Goal: Information Seeking & Learning: Learn about a topic

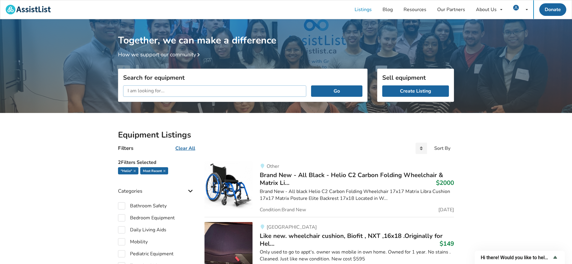
click at [179, 90] on input "text" at bounding box center [214, 91] width 183 height 11
type input "quickie"
click at [311, 86] on button "Go" at bounding box center [336, 91] width 51 height 11
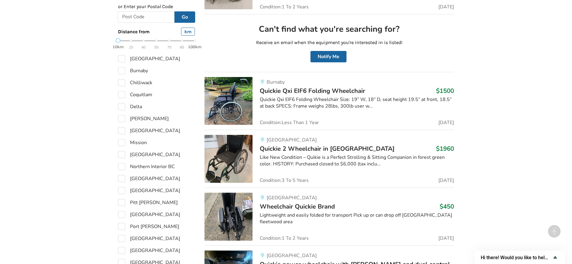
scroll to position [360, 0]
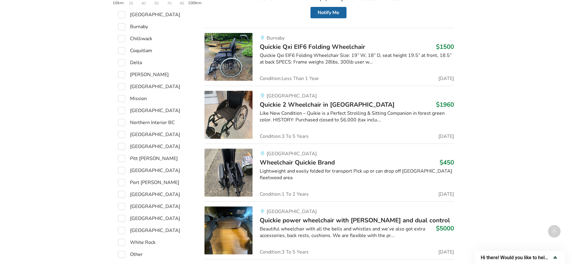
click at [285, 104] on span "Quickie 2 Wheelchair in [GEOGRAPHIC_DATA]" at bounding box center [327, 105] width 135 height 8
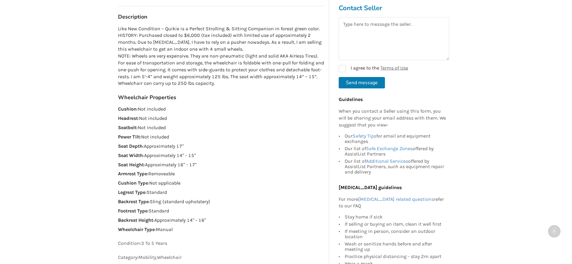
scroll to position [120, 0]
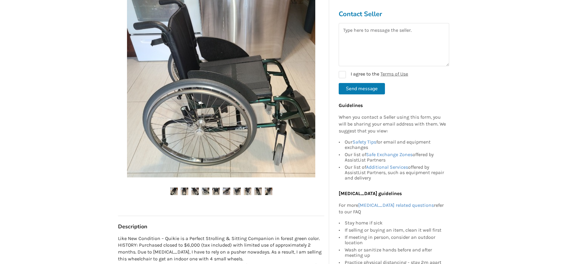
click at [183, 188] on img at bounding box center [185, 192] width 8 height 8
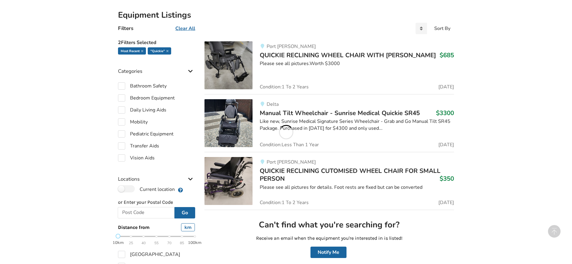
scroll to position [360, 0]
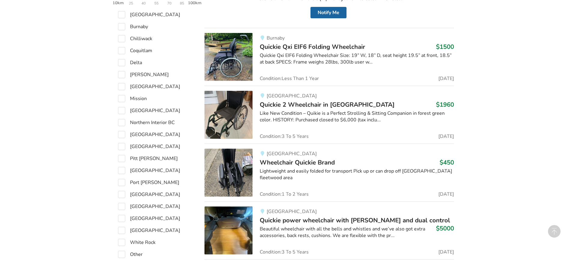
click at [336, 169] on div "Lightweight and easily folded for transport Pick up or can drop off [GEOGRAPHIC…" at bounding box center [357, 175] width 194 height 14
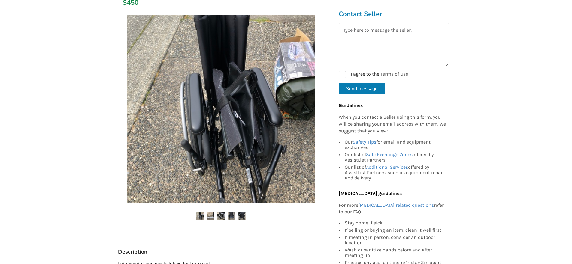
scroll to position [90, 0]
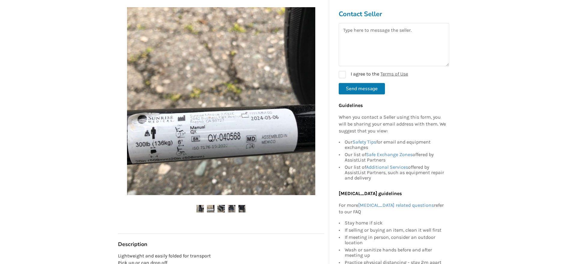
click at [210, 209] on img at bounding box center [211, 209] width 8 height 8
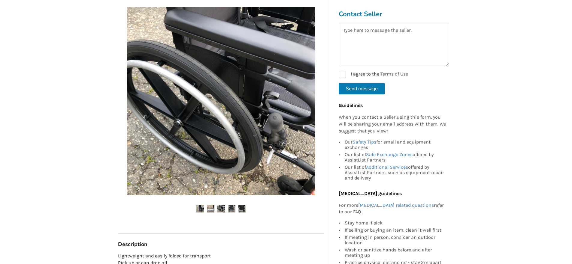
click at [206, 207] on ul at bounding box center [221, 209] width 206 height 8
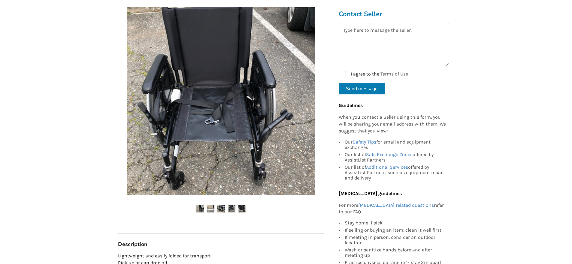
click at [209, 207] on img at bounding box center [211, 209] width 8 height 8
click at [218, 207] on img at bounding box center [221, 209] width 8 height 8
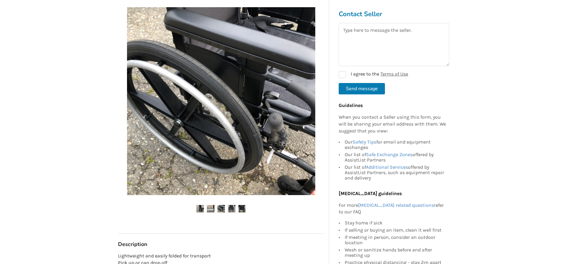
click at [230, 207] on img at bounding box center [232, 209] width 8 height 8
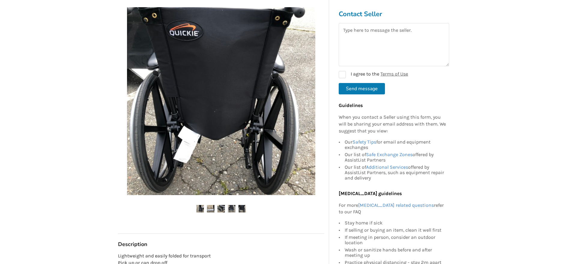
click at [236, 86] on img at bounding box center [221, 101] width 188 height 188
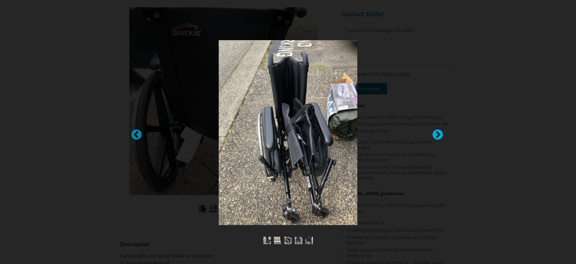
click at [435, 134] on div at bounding box center [435, 132] width 6 height 6
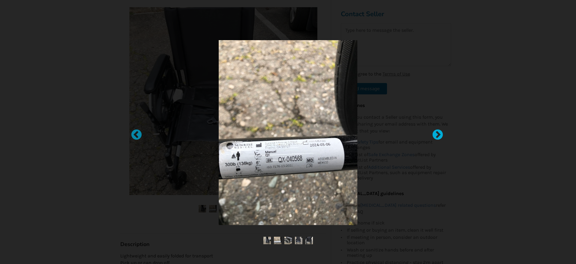
click at [436, 134] on div at bounding box center [435, 132] width 6 height 6
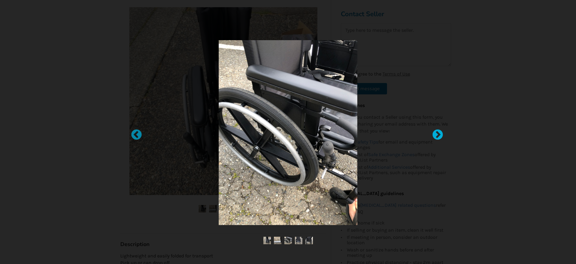
click at [436, 134] on div at bounding box center [435, 132] width 6 height 6
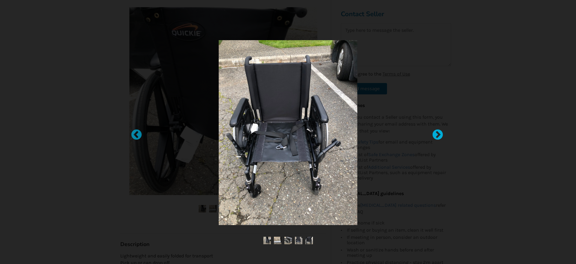
click at [438, 134] on div at bounding box center [435, 132] width 6 height 6
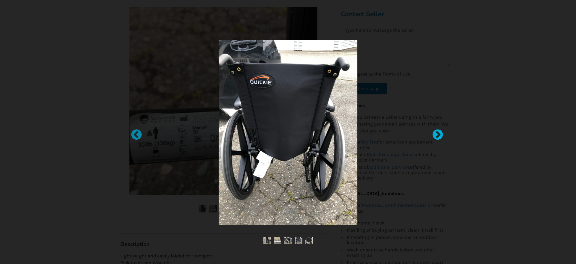
click at [438, 134] on div at bounding box center [435, 132] width 6 height 6
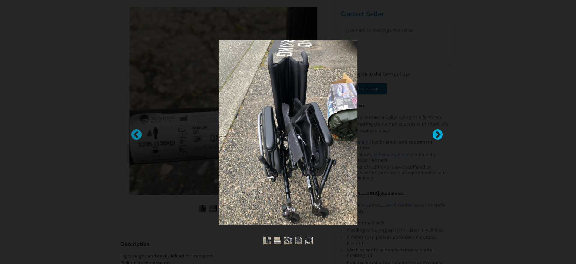
click at [438, 134] on div at bounding box center [435, 132] width 6 height 6
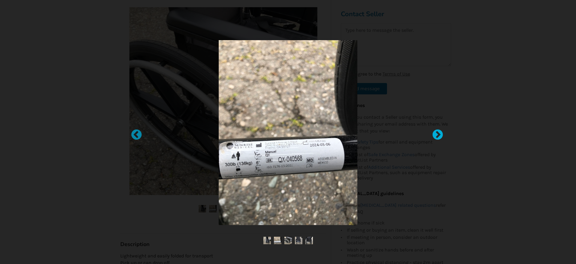
click at [438, 134] on div at bounding box center [435, 132] width 6 height 6
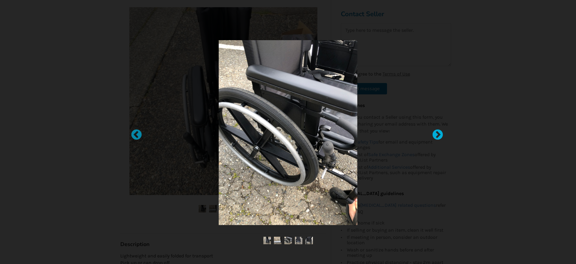
click at [438, 134] on div at bounding box center [435, 132] width 6 height 6
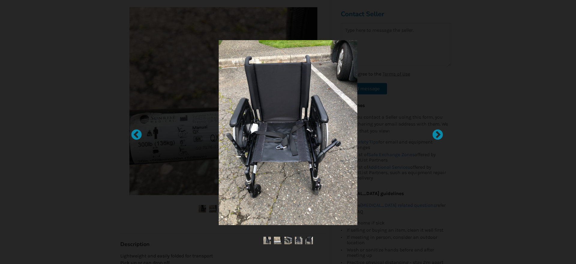
click at [256, 152] on img at bounding box center [288, 132] width 139 height 185
click at [256, 150] on img at bounding box center [288, 132] width 139 height 185
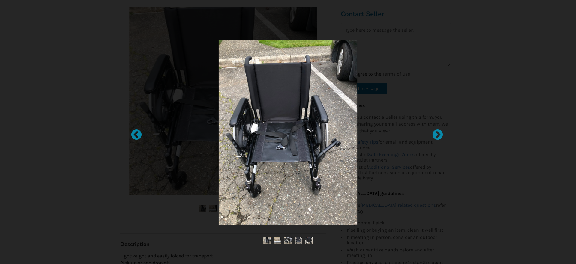
click at [82, 60] on div at bounding box center [288, 132] width 576 height 264
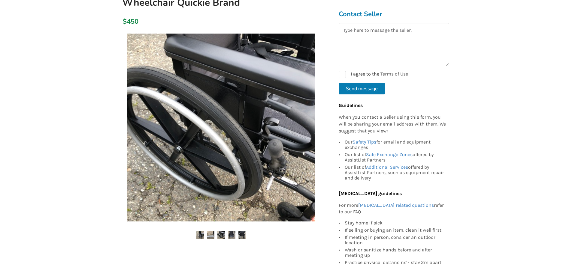
scroll to position [0, 0]
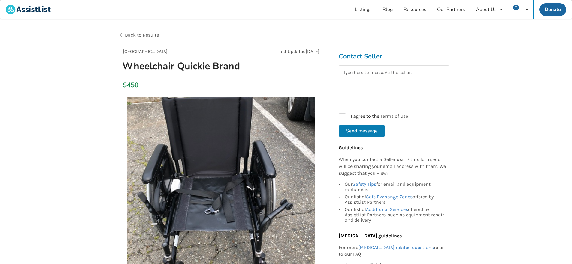
click at [185, 219] on img at bounding box center [221, 191] width 188 height 188
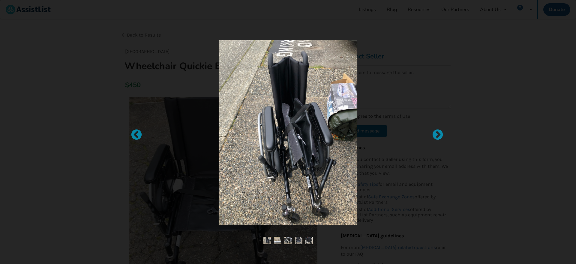
click at [207, 207] on div at bounding box center [288, 132] width 253 height 185
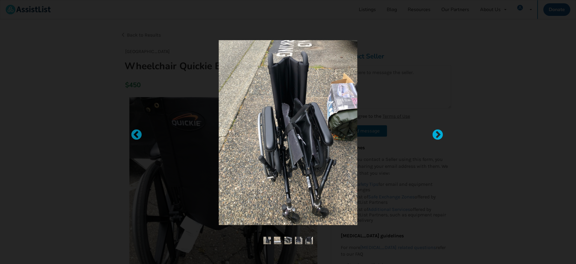
click at [438, 134] on div at bounding box center [435, 132] width 6 height 6
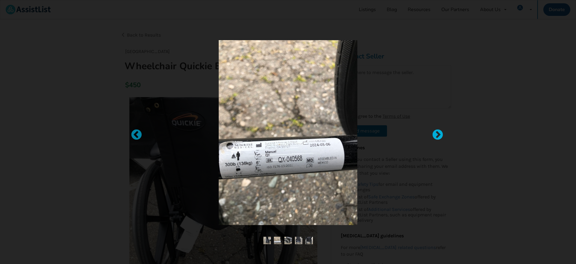
click at [438, 134] on div at bounding box center [435, 132] width 6 height 6
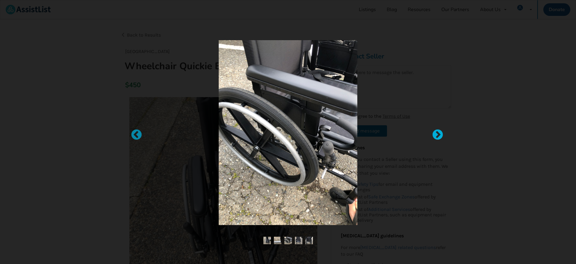
click at [438, 134] on div at bounding box center [435, 132] width 6 height 6
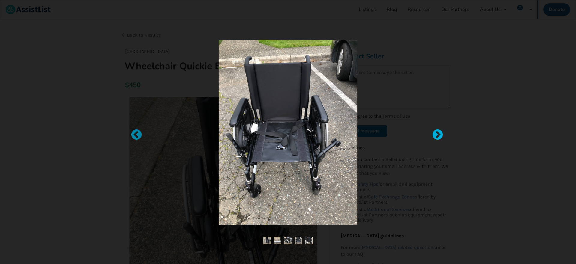
click at [438, 134] on div at bounding box center [435, 132] width 6 height 6
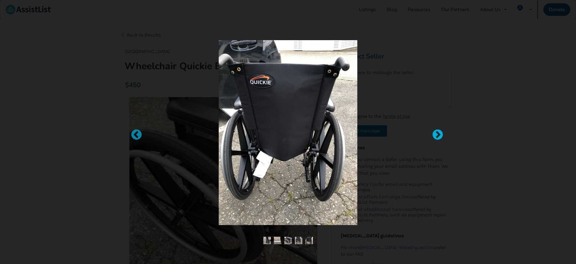
click at [437, 132] on div at bounding box center [435, 132] width 6 height 6
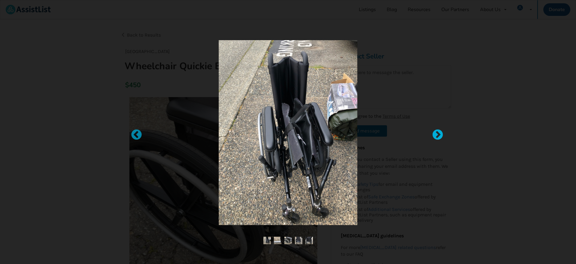
click at [437, 132] on div at bounding box center [435, 132] width 6 height 6
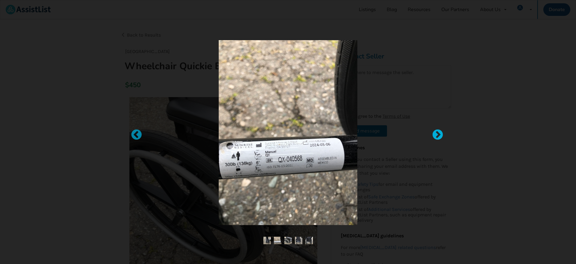
click at [437, 132] on div at bounding box center [435, 132] width 6 height 6
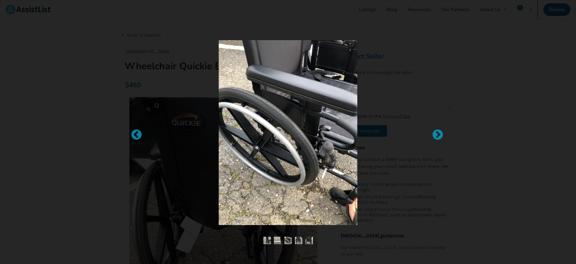
click at [12, 76] on div at bounding box center [288, 132] width 576 height 264
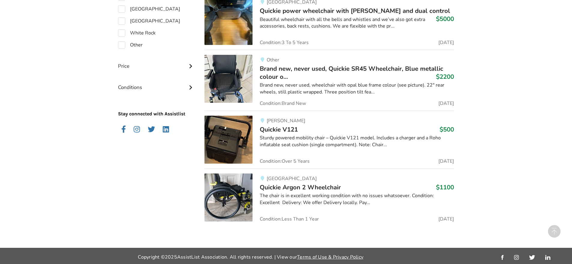
scroll to position [570, 0]
click at [228, 194] on img at bounding box center [228, 197] width 48 height 48
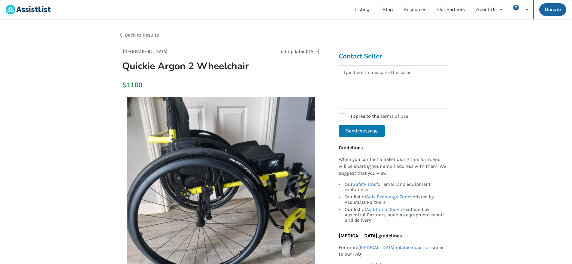
click at [226, 181] on img at bounding box center [221, 191] width 188 height 188
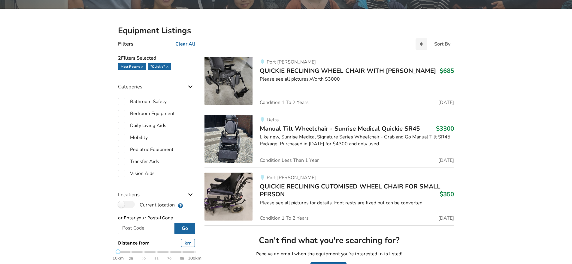
scroll to position [2, 0]
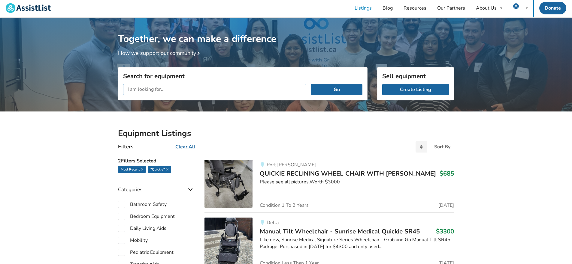
click at [150, 94] on input "text" at bounding box center [214, 89] width 183 height 11
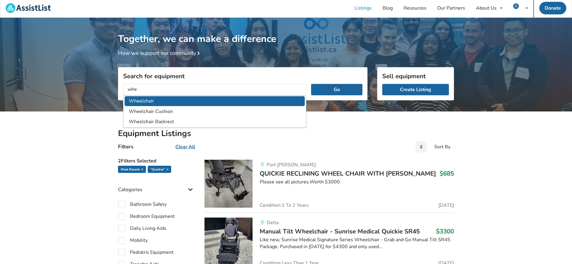
click at [149, 101] on li "Wheelchair" at bounding box center [215, 101] width 180 height 10
type input "Wheelchair"
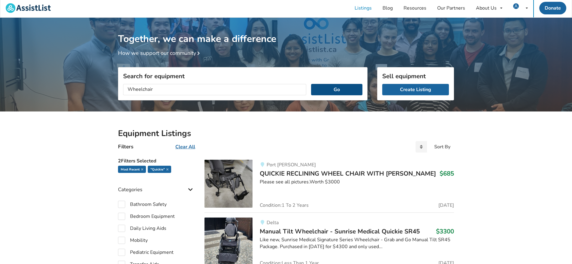
click at [334, 90] on button "Go" at bounding box center [336, 89] width 51 height 11
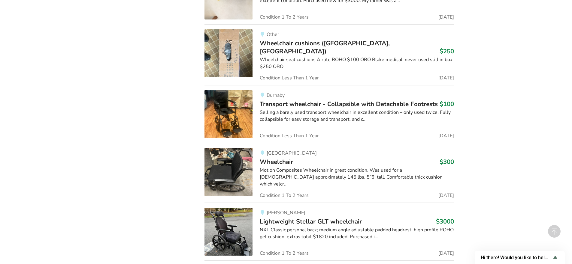
scroll to position [3278, 0]
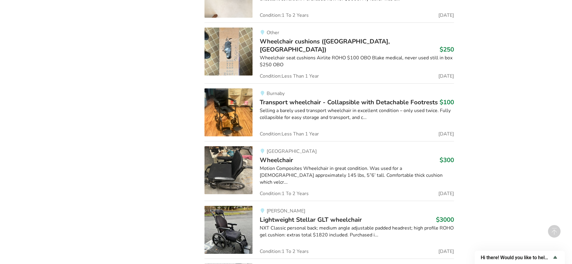
click at [229, 154] on img at bounding box center [228, 170] width 48 height 48
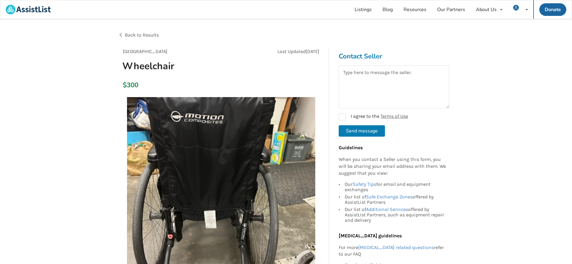
click at [231, 190] on img at bounding box center [221, 191] width 188 height 188
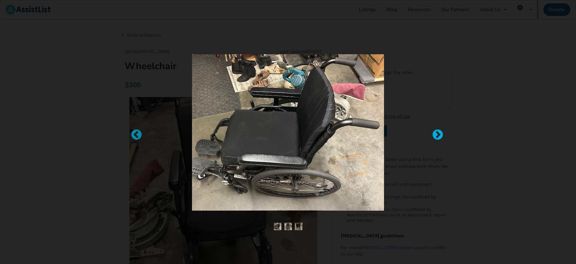
click at [438, 135] on div at bounding box center [435, 132] width 6 height 6
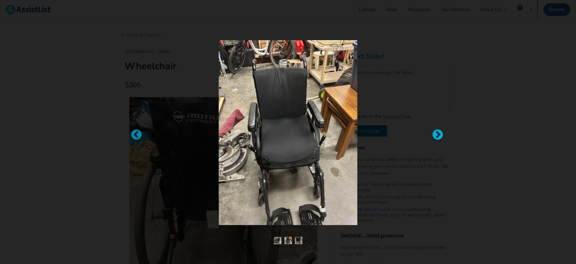
click at [438, 135] on div at bounding box center [435, 132] width 6 height 6
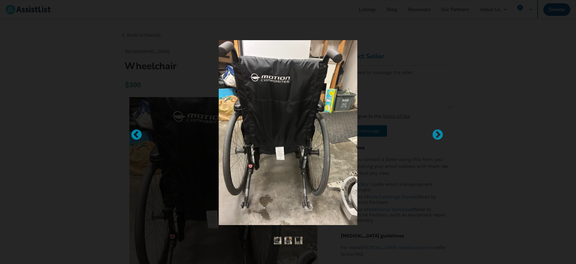
click at [24, 63] on div at bounding box center [288, 132] width 576 height 264
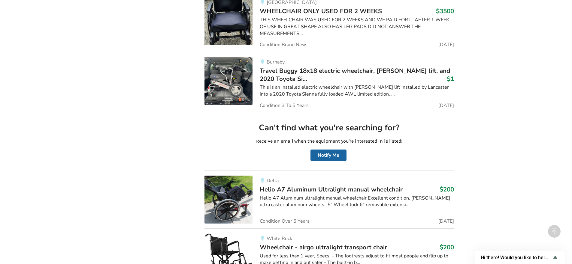
scroll to position [4447, 0]
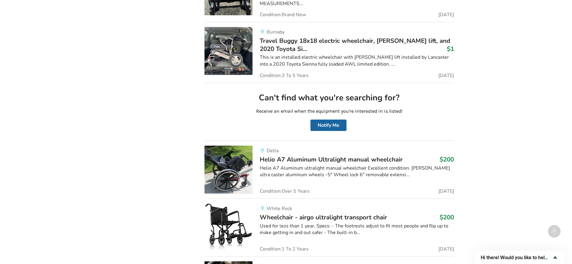
click at [226, 152] on img at bounding box center [228, 170] width 48 height 48
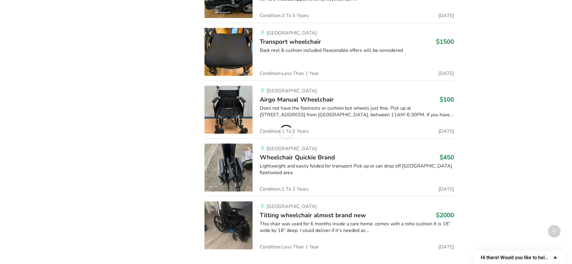
scroll to position [4807, 0]
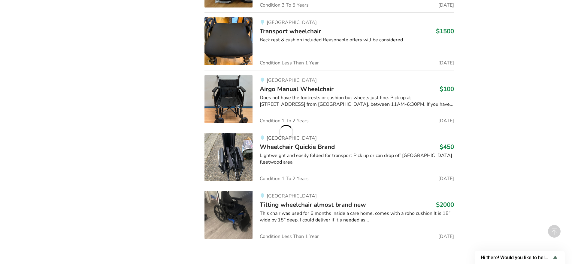
click at [220, 143] on img at bounding box center [228, 157] width 48 height 48
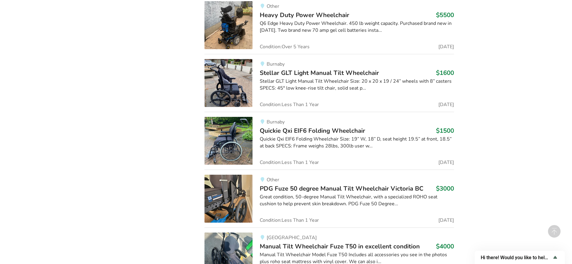
scroll to position [3015, 0]
